Goal: Information Seeking & Learning: Learn about a topic

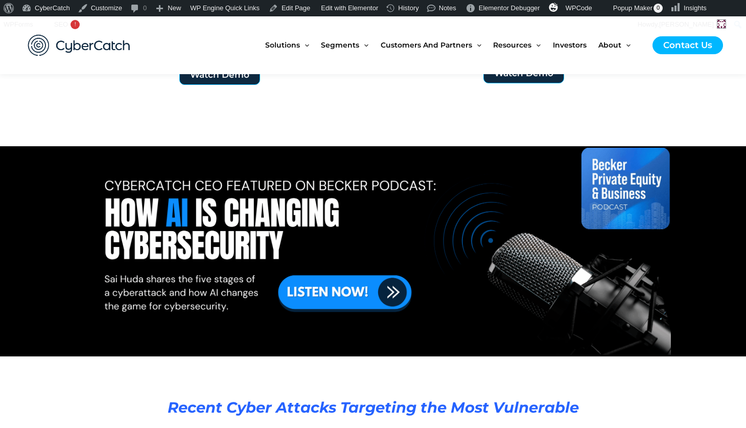
scroll to position [1867, 0]
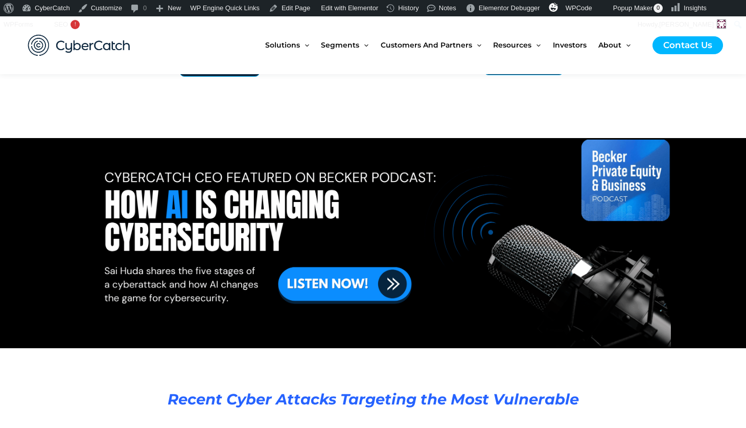
click at [369, 257] on div at bounding box center [373, 252] width 572 height 177
click at [359, 291] on div at bounding box center [373, 252] width 572 height 177
click at [344, 259] on div at bounding box center [373, 252] width 572 height 177
click at [362, 194] on div at bounding box center [373, 252] width 572 height 177
click at [356, 294] on div at bounding box center [373, 252] width 572 height 177
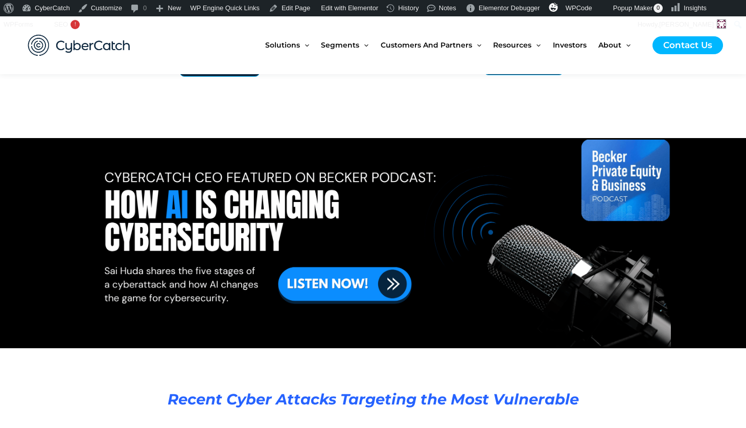
click at [385, 281] on div at bounding box center [373, 252] width 572 height 177
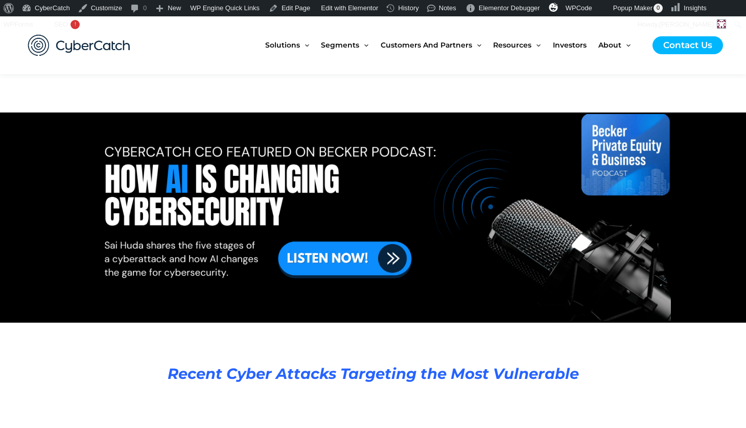
scroll to position [1893, 0]
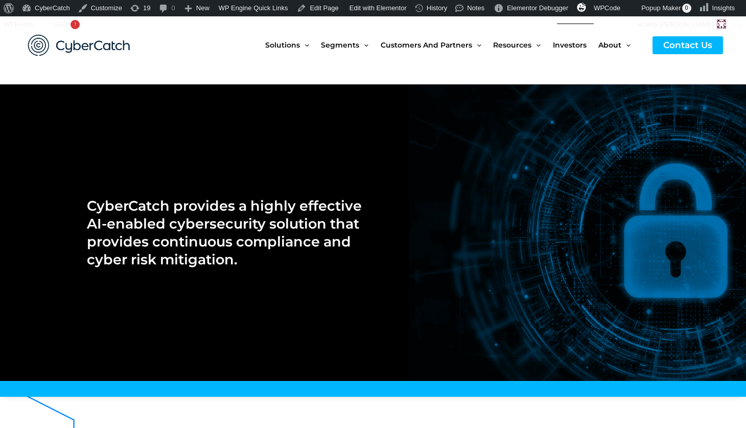
click at [572, 44] on span "Investors" at bounding box center [570, 44] width 34 height 43
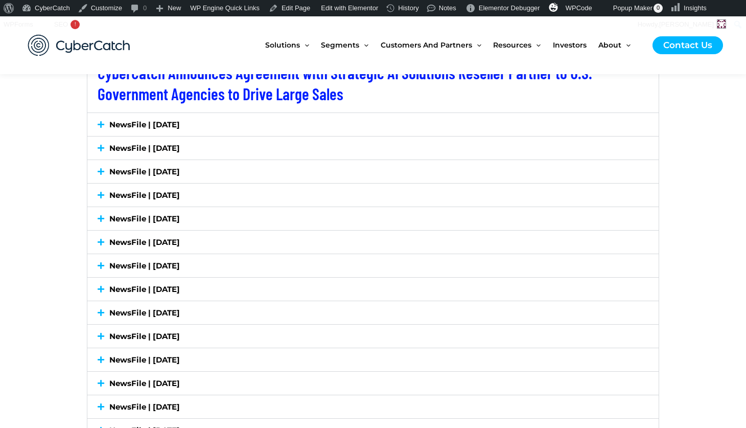
scroll to position [2168, 0]
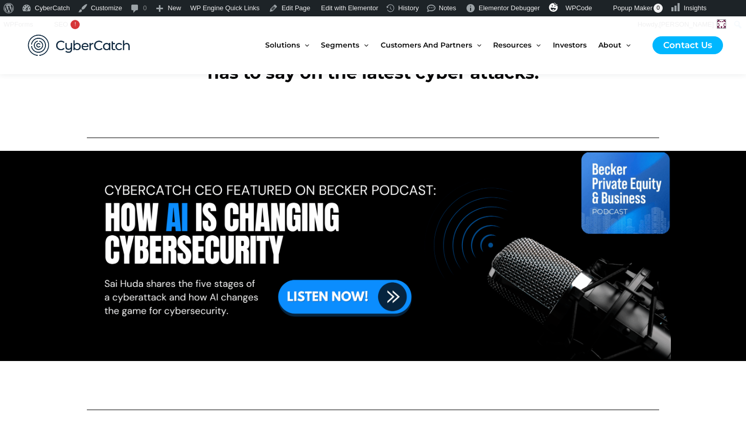
scroll to position [309, 0]
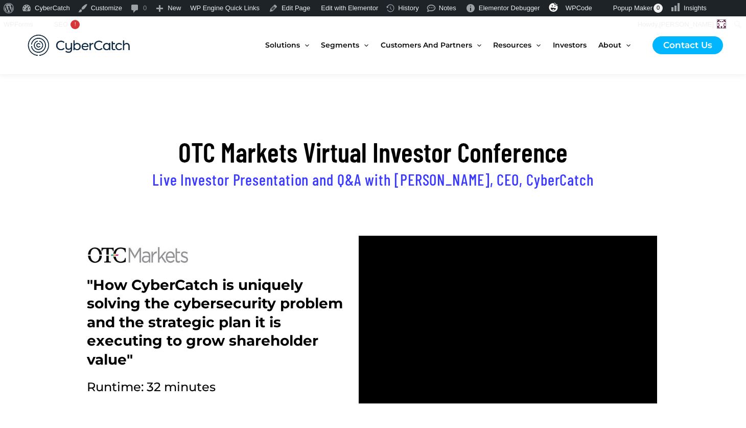
scroll to position [324, 0]
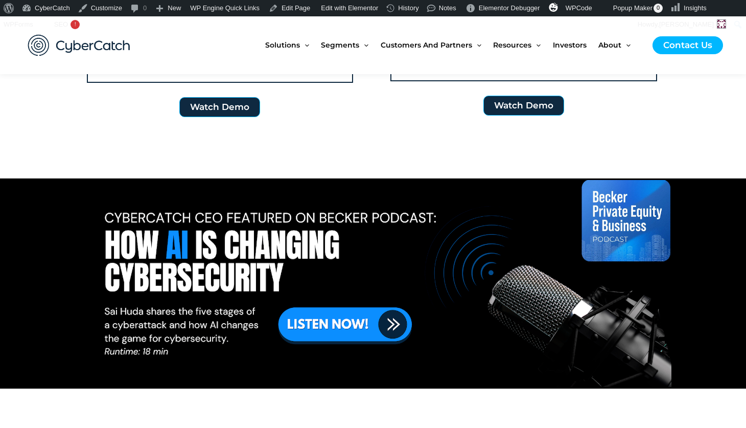
scroll to position [1847, 0]
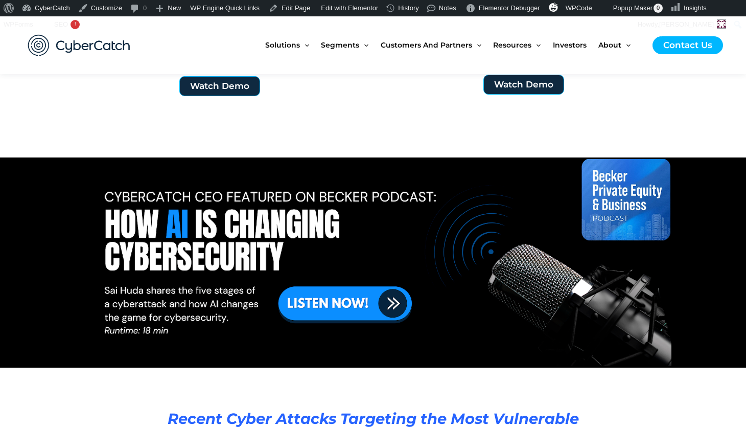
click at [352, 303] on link at bounding box center [373, 262] width 743 height 207
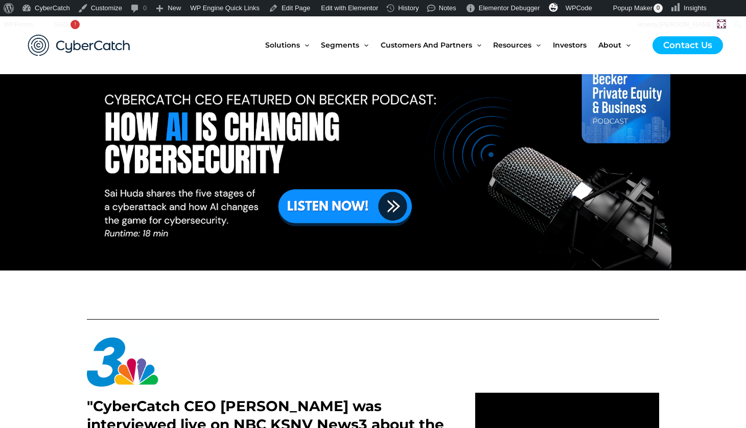
scroll to position [412, 0]
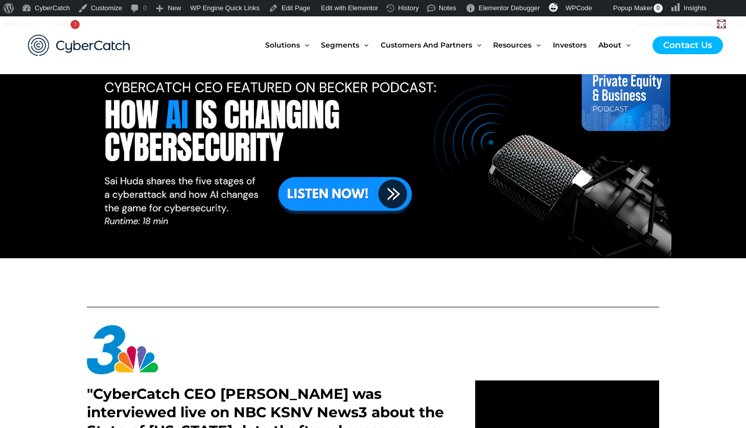
click at [349, 192] on link at bounding box center [373, 153] width 743 height 207
